Goal: Task Accomplishment & Management: Use online tool/utility

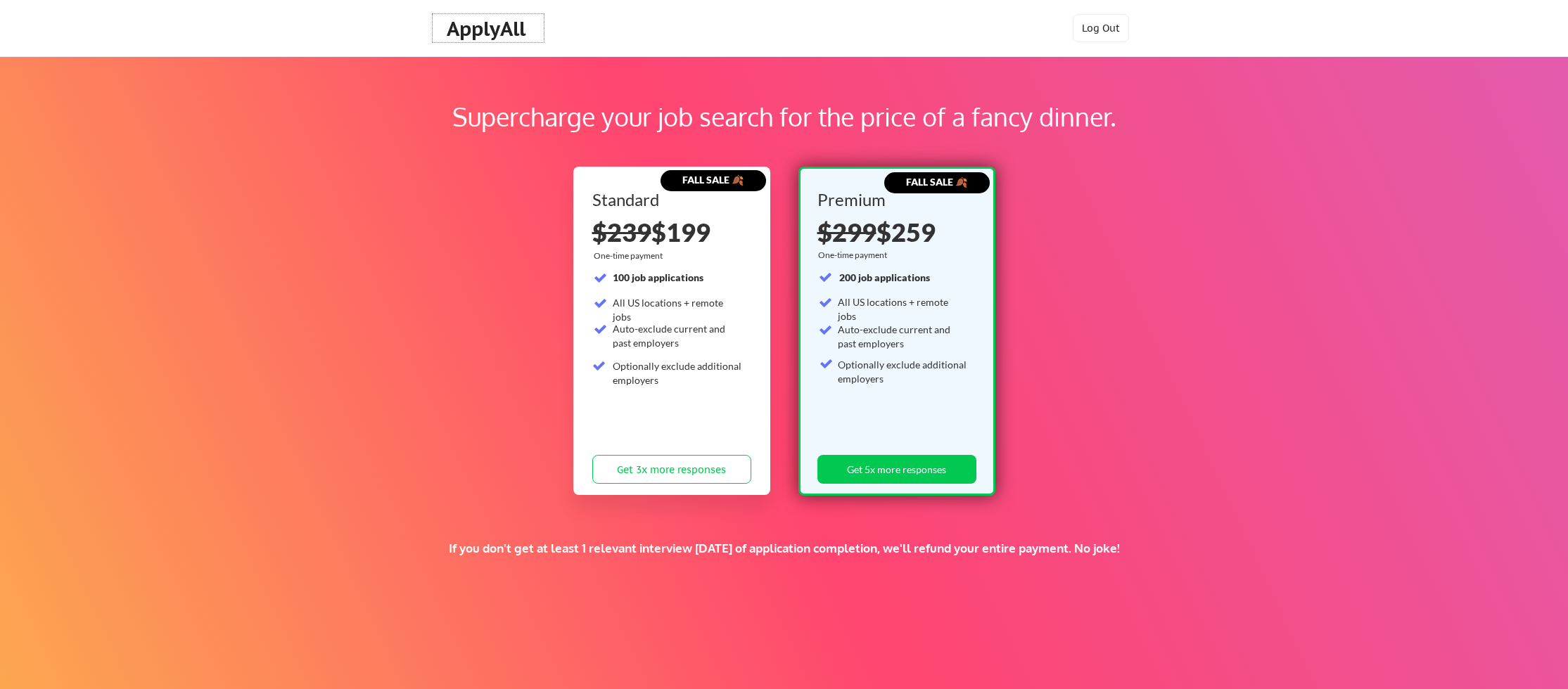
click at [469, 37] on div "ApplyAll" at bounding box center [489, 29] width 83 height 24
